Goal: Task Accomplishment & Management: Manage account settings

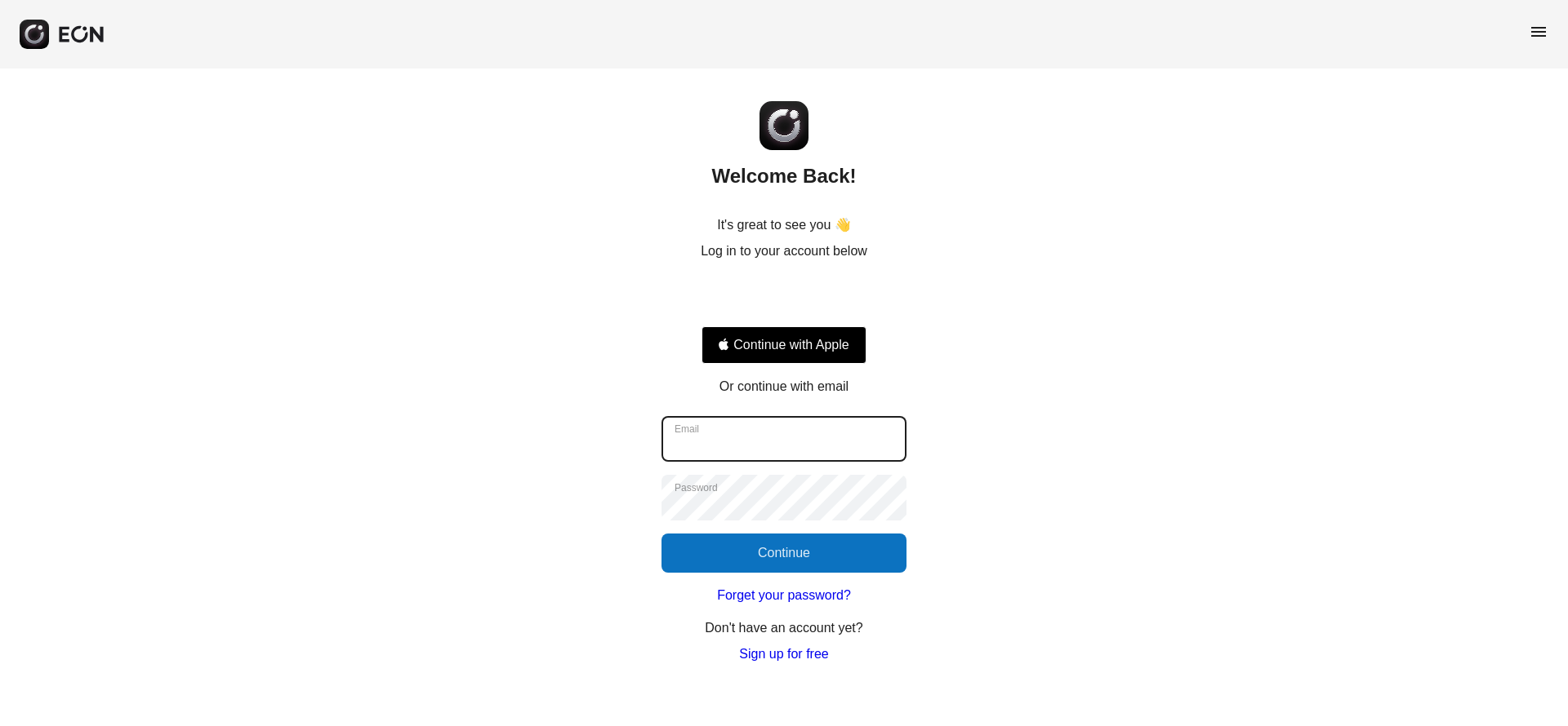
drag, startPoint x: 740, startPoint y: 443, endPoint x: 750, endPoint y: 442, distance: 10.0
click at [740, 442] on input "Email" at bounding box center [784, 438] width 245 height 45
type input "**********"
click at [797, 558] on button "Continue" at bounding box center [784, 553] width 245 height 39
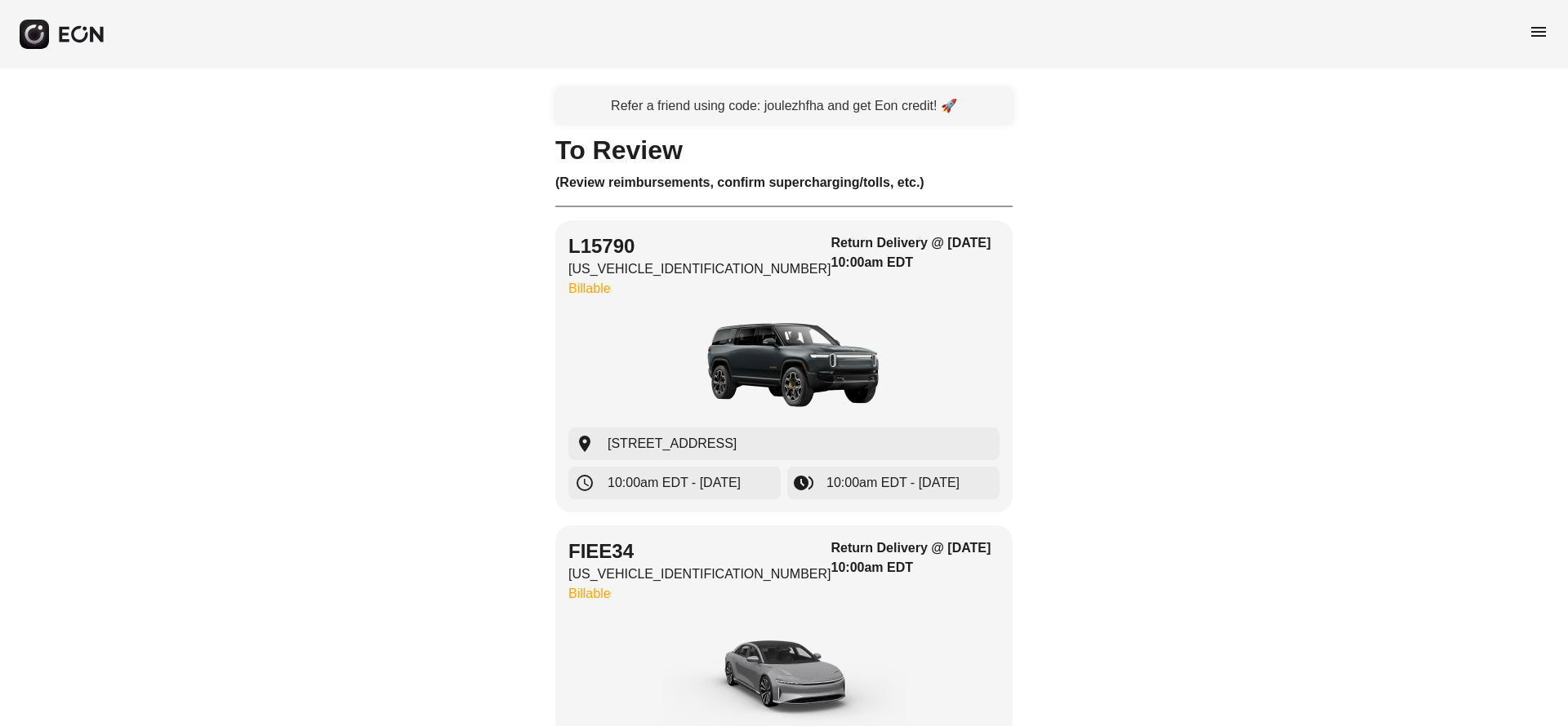
click at [1532, 31] on span "menu" at bounding box center [1539, 32] width 20 height 20
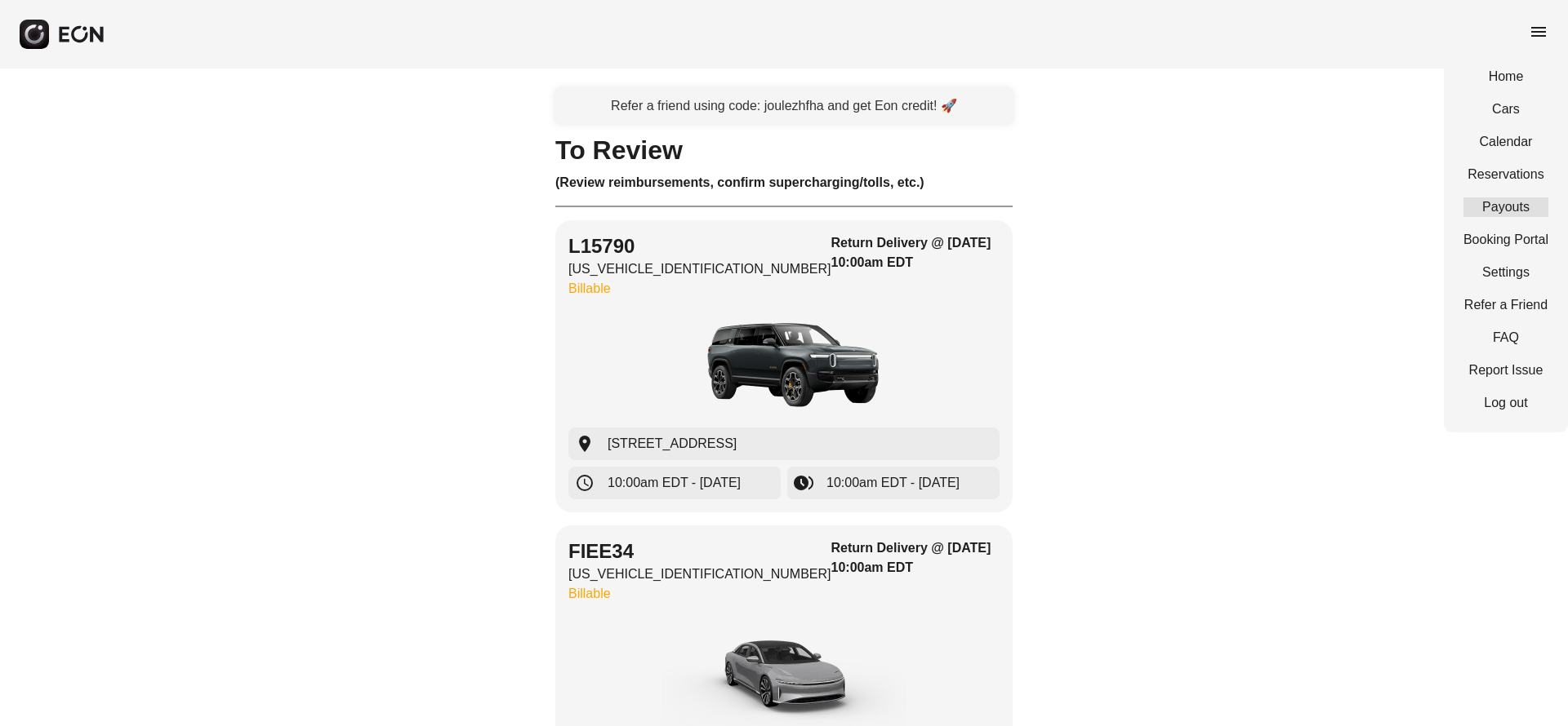
click at [1488, 208] on link "Payouts" at bounding box center [1506, 208] width 85 height 20
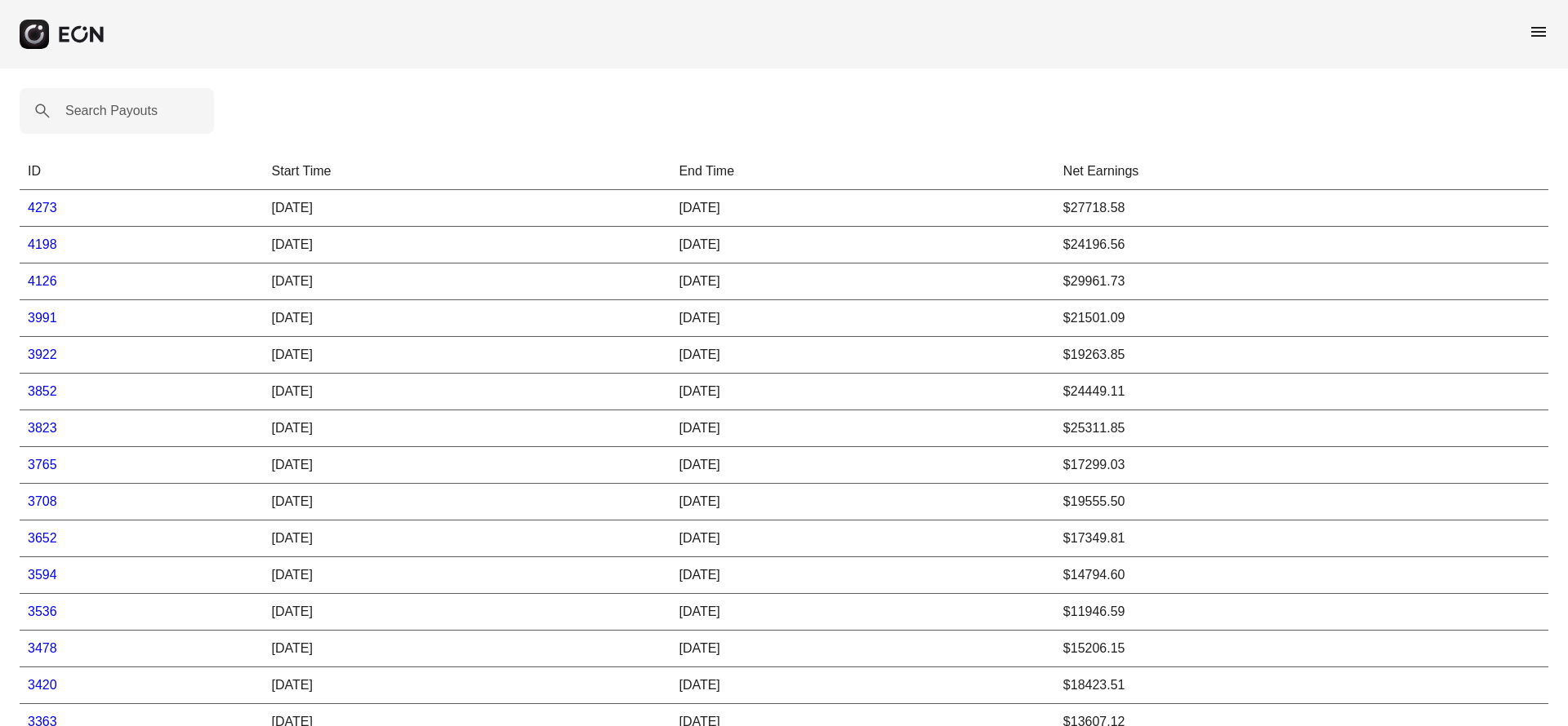
click at [46, 207] on link "4273" at bounding box center [43, 208] width 30 height 14
click at [231, 107] on div "Search Payouts ID Start Time End Time Net Earnings 4273 [DATE] [DATE] $27718.58…" at bounding box center [784, 617] width 1568 height 1096
click at [1537, 34] on span "menu" at bounding box center [1539, 32] width 20 height 20
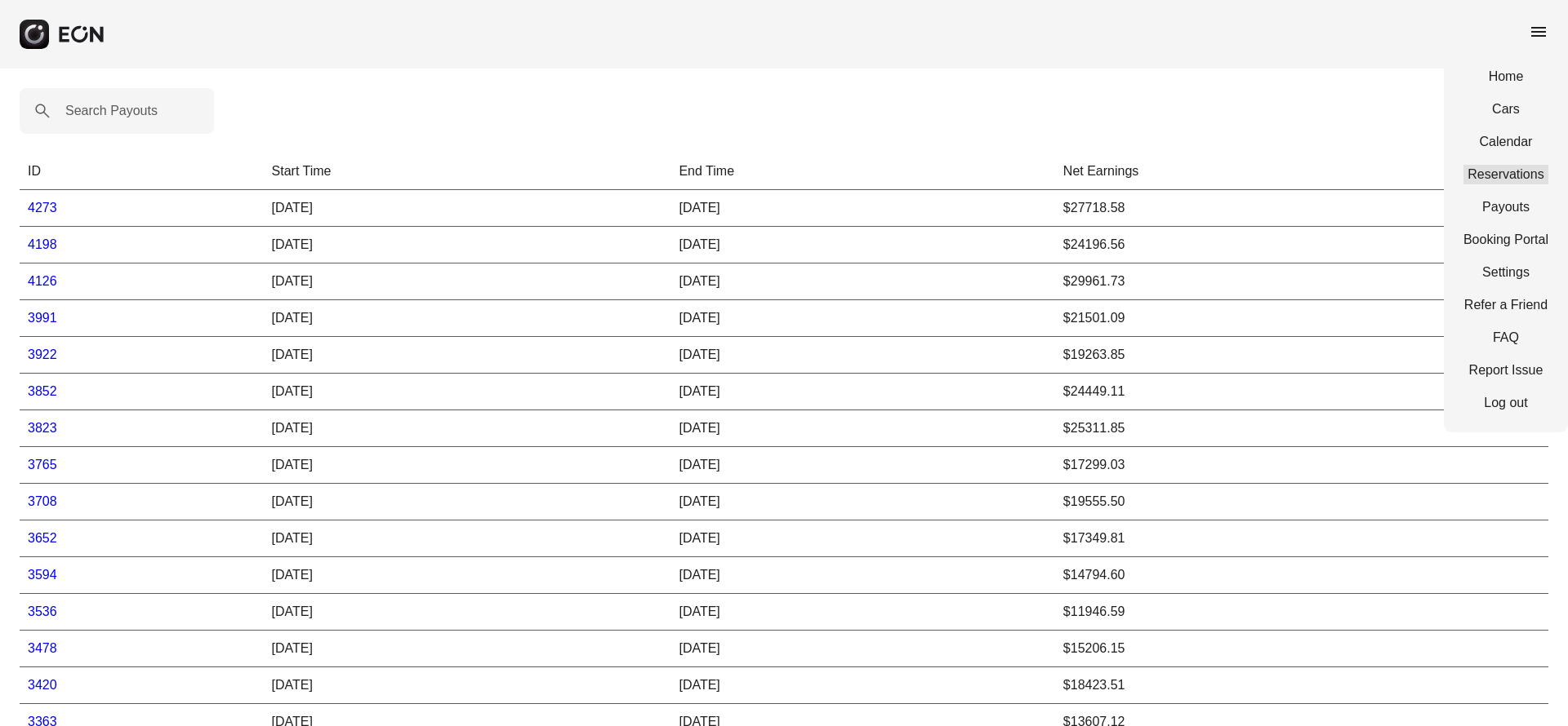
click at [1497, 171] on link "Reservations" at bounding box center [1506, 174] width 85 height 20
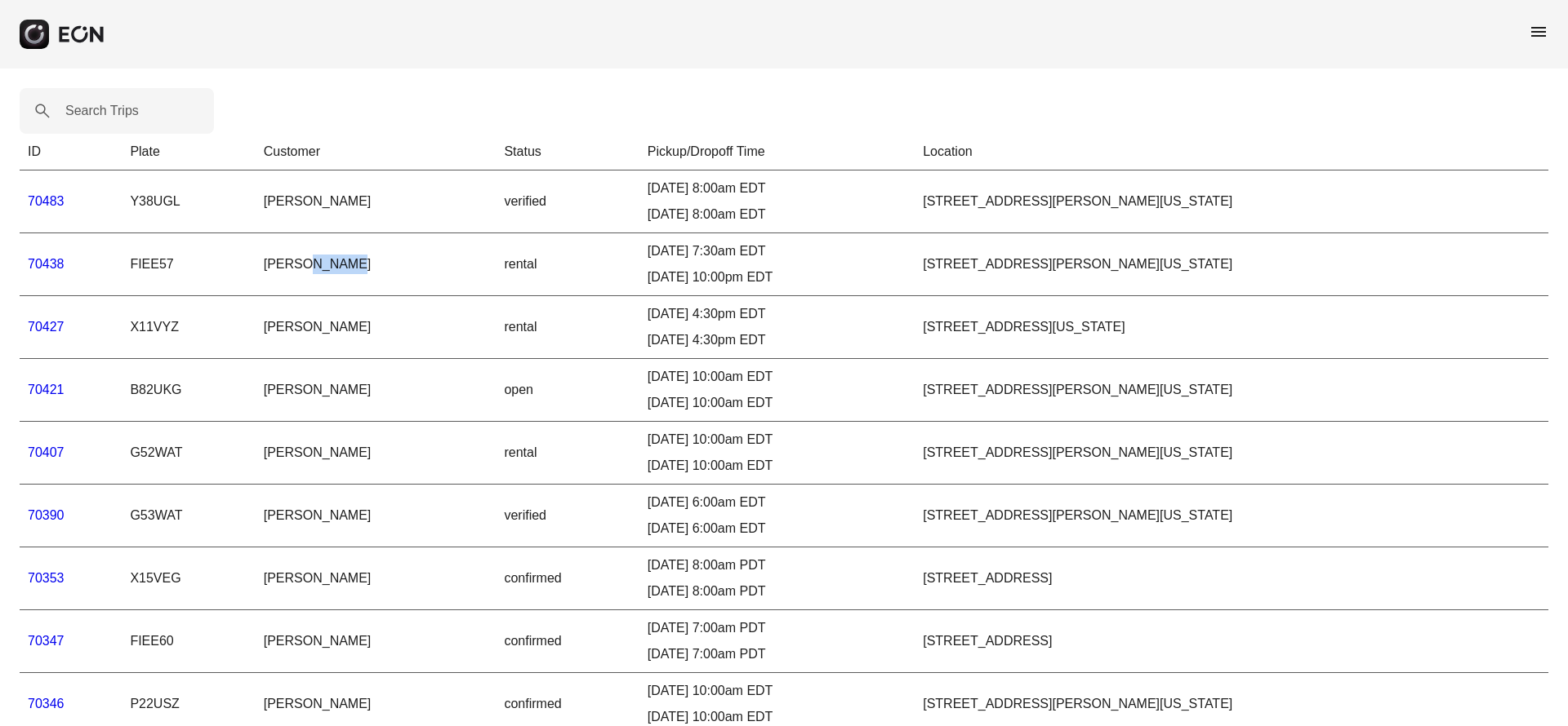
drag, startPoint x: 324, startPoint y: 261, endPoint x: 288, endPoint y: 261, distance: 36.0
click at [288, 261] on td "[PERSON_NAME]" at bounding box center [376, 265] width 241 height 63
click at [323, 269] on td "[PERSON_NAME]" at bounding box center [376, 265] width 241 height 63
